Goal: Transaction & Acquisition: Purchase product/service

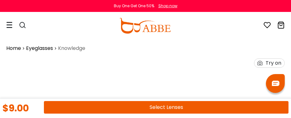
click at [44, 51] on link "Eyeglasses" at bounding box center [39, 49] width 27 height 8
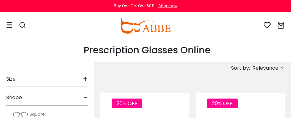
click at [34, 81] on div "Size +" at bounding box center [47, 77] width 82 height 19
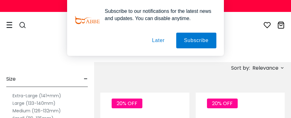
click at [21, 96] on label "Extra-Large (141+mm)" at bounding box center [37, 96] width 49 height 8
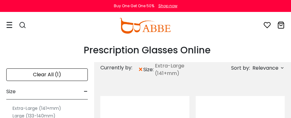
click at [49, 109] on label "Extra-Large (141+mm)" at bounding box center [37, 108] width 49 height 8
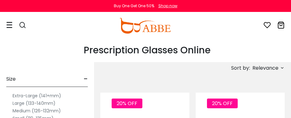
click at [20, 96] on label "Extra-Large (141+mm)" at bounding box center [37, 96] width 49 height 8
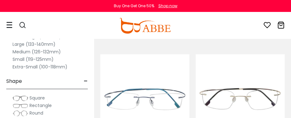
scroll to position [42, 0]
click at [33, 107] on span "Rectangle" at bounding box center [40, 105] width 22 height 6
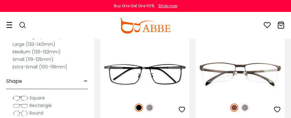
scroll to position [162, 0]
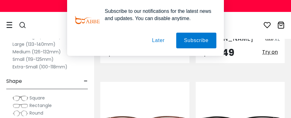
click at [158, 41] on button "Later" at bounding box center [158, 41] width 28 height 16
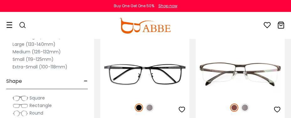
scroll to position [159, 0]
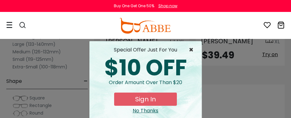
click at [191, 52] on span "×" at bounding box center [193, 50] width 8 height 8
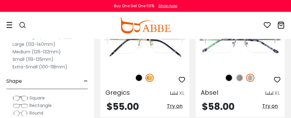
scroll to position [1457, 0]
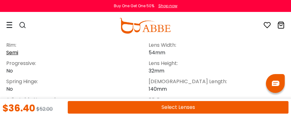
scroll to position [502, 0]
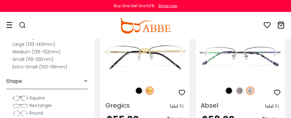
scroll to position [1457, 0]
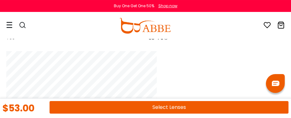
scroll to position [544, 0]
